Goal: Check status: Check status

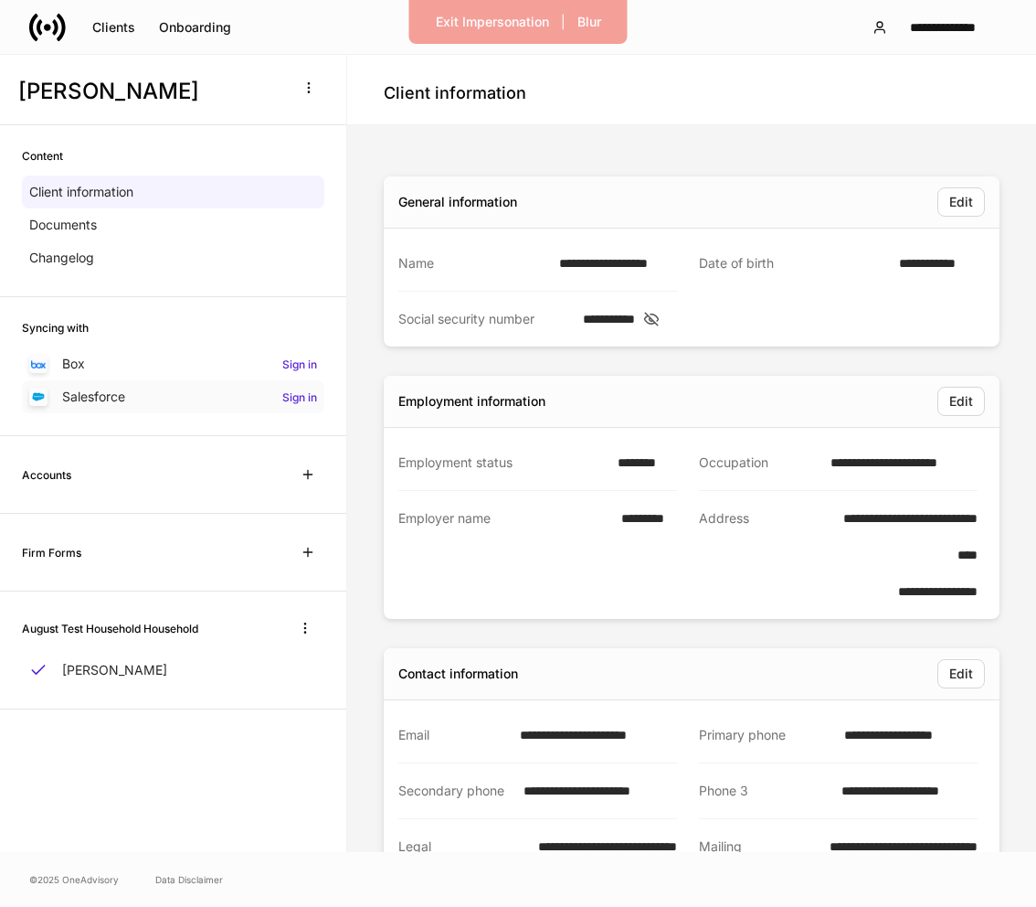
click at [190, 396] on div "Salesforce Sign in" at bounding box center [173, 396] width 302 height 33
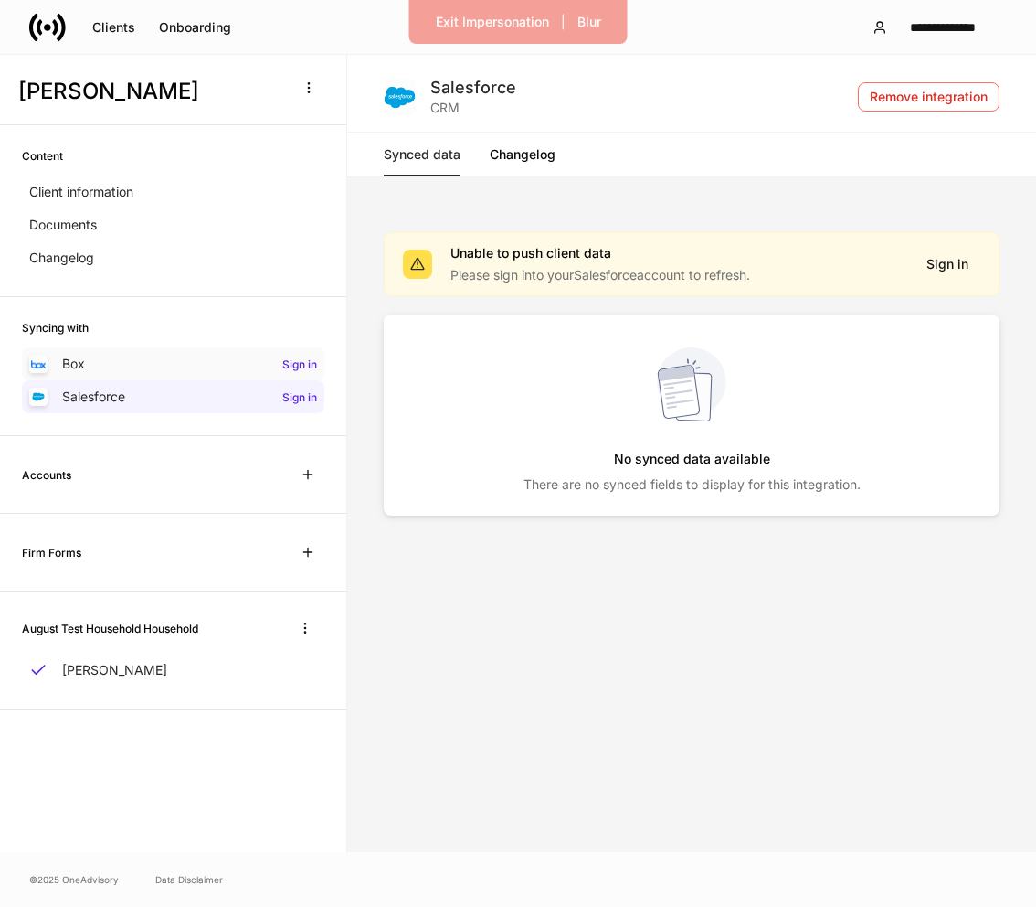
click at [51, 368] on div "Box" at bounding box center [57, 364] width 56 height 18
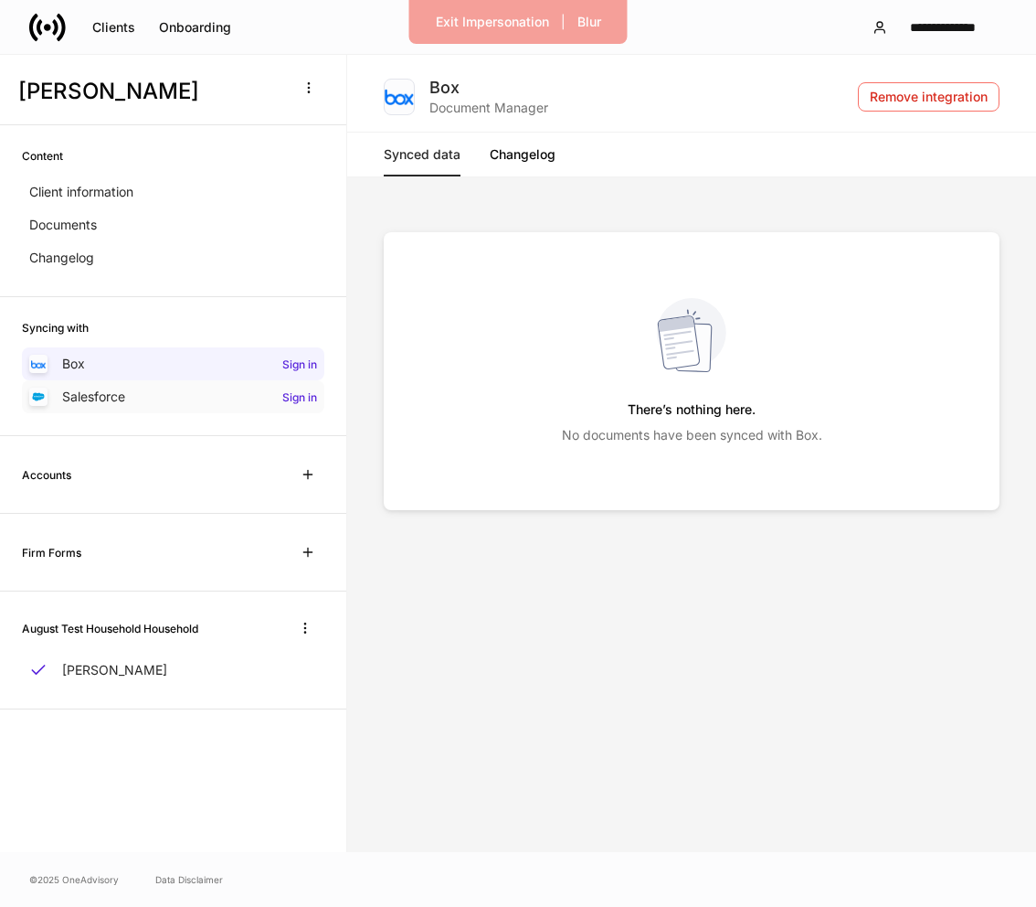
click at [109, 396] on p "Salesforce" at bounding box center [93, 396] width 63 height 18
